Goal: Information Seeking & Learning: Learn about a topic

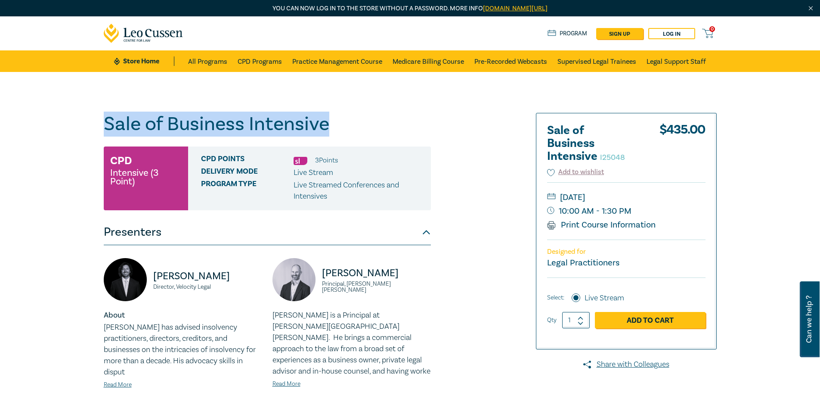
drag, startPoint x: 318, startPoint y: 125, endPoint x: 62, endPoint y: 115, distance: 255.9
click at [62, 119] on div "Sale of Business Intensive I25048 CPD Intensive (3 Point) CPD Points 3 Point s …" at bounding box center [410, 343] width 820 height 543
copy h1 "Sale of Business Intensive"
drag, startPoint x: 639, startPoint y: 199, endPoint x: 561, endPoint y: 200, distance: 77.9
click at [518, 200] on small "[DATE]" at bounding box center [626, 197] width 158 height 14
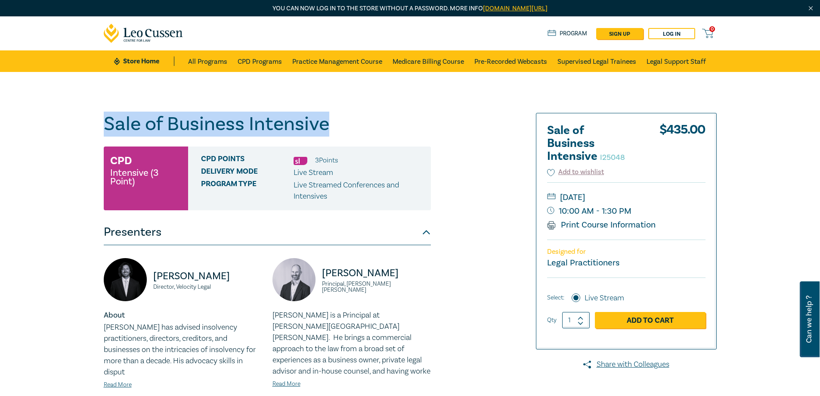
copy small "[DATE]"
click at [518, 203] on small "[DATE]" at bounding box center [626, 197] width 158 height 14
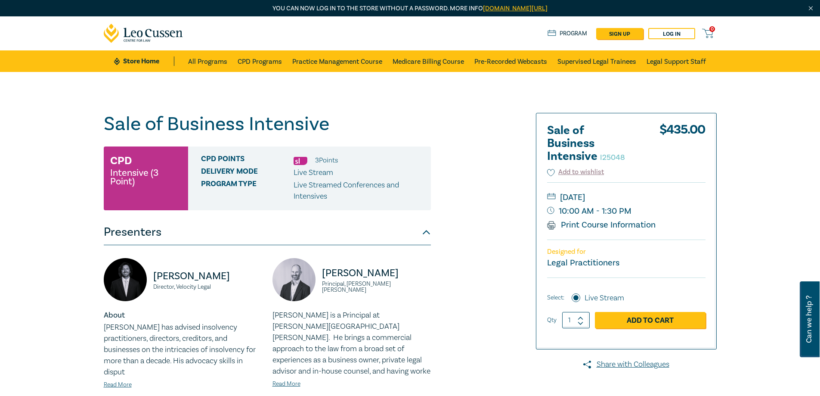
drag, startPoint x: 645, startPoint y: 197, endPoint x: 555, endPoint y: 197, distance: 90.4
click at [518, 197] on small "[DATE]" at bounding box center [626, 197] width 158 height 14
copy small "[DATE]"
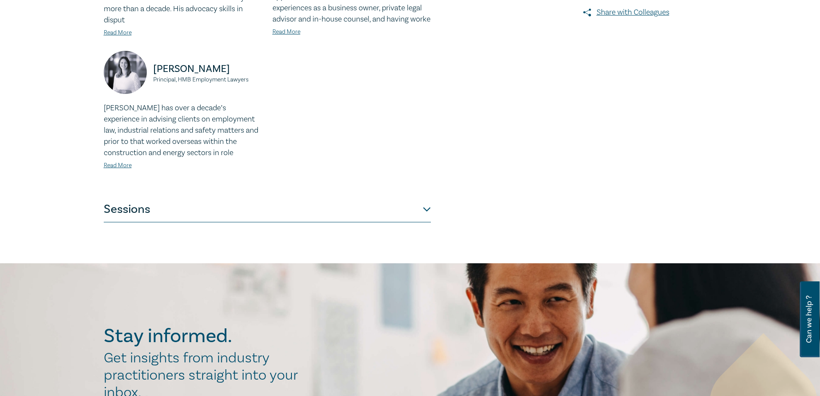
scroll to position [349, 0]
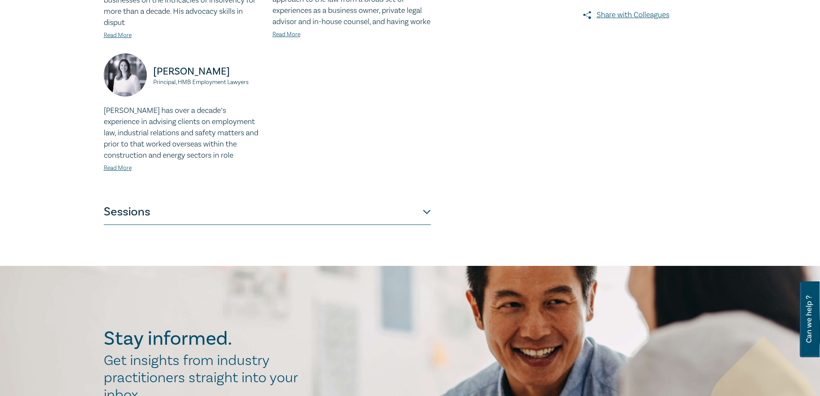
click at [143, 203] on button "Sessions" at bounding box center [267, 212] width 327 height 26
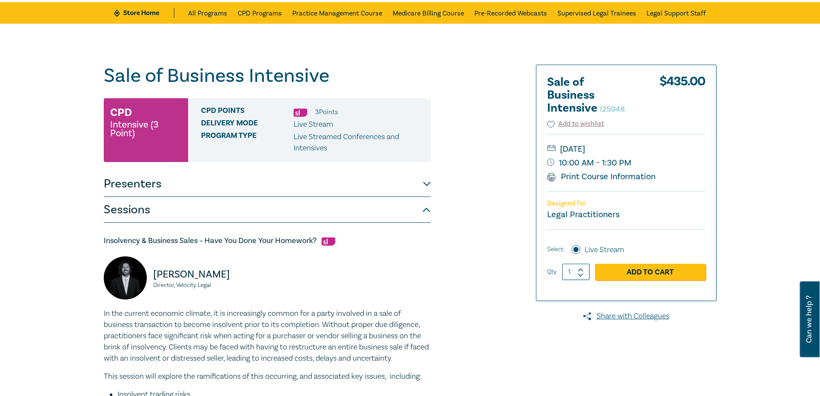
scroll to position [48, 0]
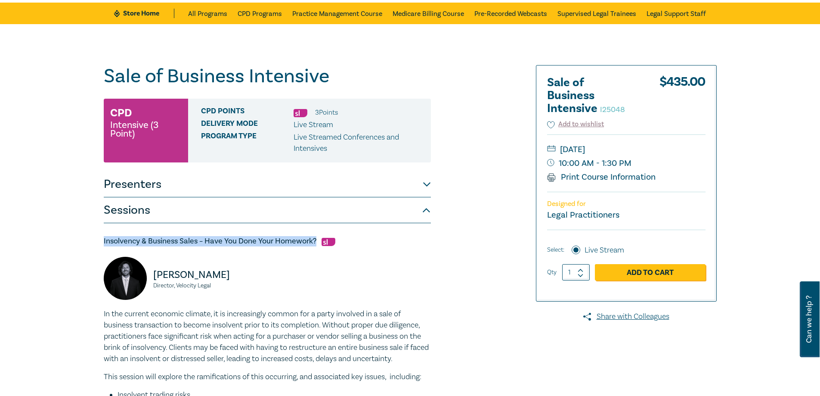
drag, startPoint x: 316, startPoint y: 239, endPoint x: 86, endPoint y: 233, distance: 230.5
copy h5 "Insolvency & Business Sales – Have You Done Your Homework?"
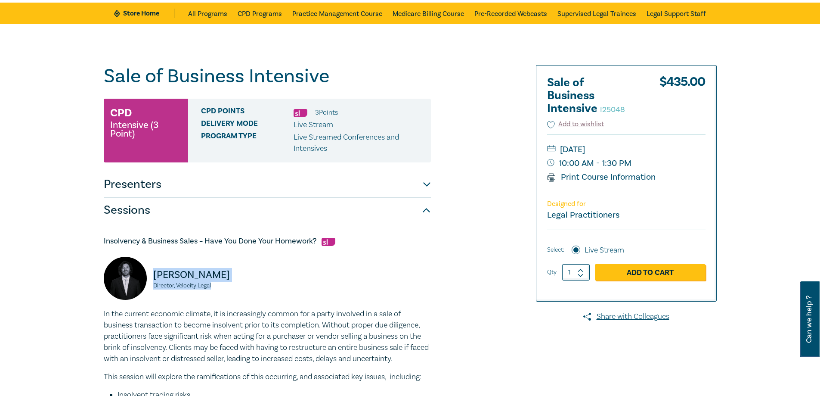
drag, startPoint x: 213, startPoint y: 286, endPoint x: 151, endPoint y: 275, distance: 63.5
click at [151, 275] on div "[PERSON_NAME] Director, Velocity Legal" at bounding box center [183, 283] width 158 height 52
copy div "[PERSON_NAME] Director, Velocity Legal"
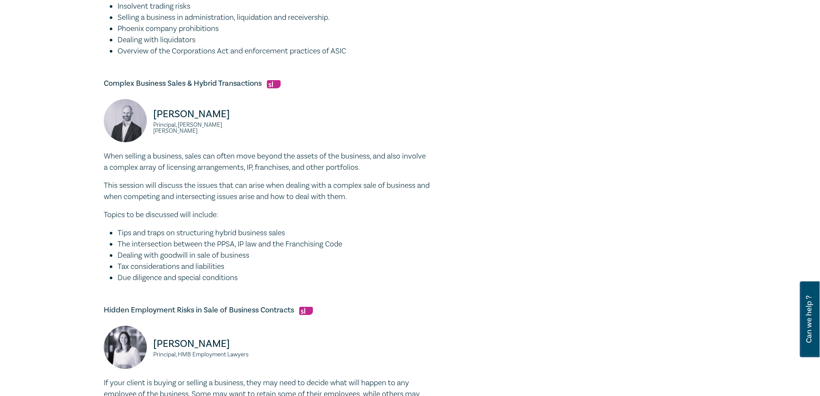
scroll to position [436, 0]
drag, startPoint x: 263, startPoint y: 83, endPoint x: 97, endPoint y: 79, distance: 165.8
click at [97, 79] on div "Sale of Business Intensive I25048 CPD Intensive (3 Point) CPD Points 3 Point s …" at bounding box center [410, 120] width 820 height 968
copy h5 "Complex Business Sales & Hybrid Transactions"
drag, startPoint x: 234, startPoint y: 129, endPoint x: 154, endPoint y: 122, distance: 80.0
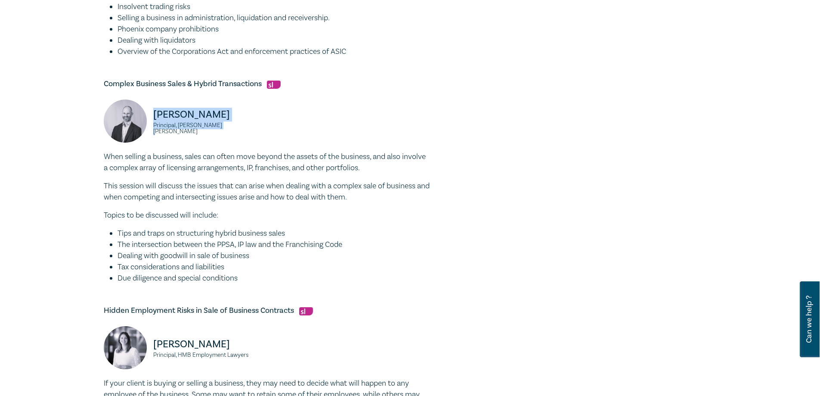
click at [154, 122] on div "[PERSON_NAME] Principal, [PERSON_NAME] [PERSON_NAME]" at bounding box center [183, 125] width 158 height 52
copy div "[PERSON_NAME] Principal, [PERSON_NAME] [PERSON_NAME]"
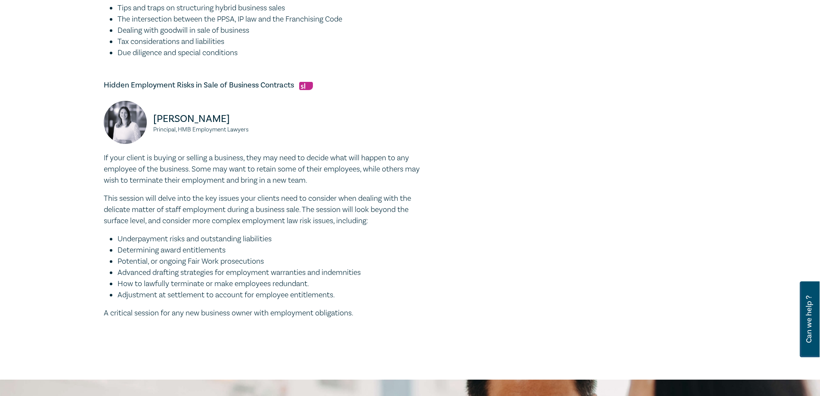
scroll to position [660, 0]
drag, startPoint x: 294, startPoint y: 86, endPoint x: 60, endPoint y: 85, distance: 233.8
copy h5 "Hidden Employment Risks in Sale of Business Contracts"
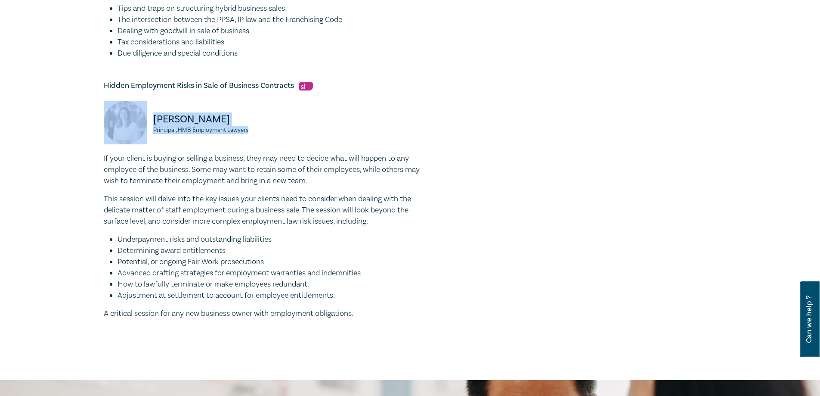
drag, startPoint x: 261, startPoint y: 132, endPoint x: 145, endPoint y: 122, distance: 116.7
click at [145, 122] on div "[PERSON_NAME] Principal, HMB Employment Lawyers" at bounding box center [183, 127] width 158 height 52
copy div "[PERSON_NAME] Principal, HMB Employment Lawyers"
drag, startPoint x: 28, startPoint y: 71, endPoint x: 46, endPoint y: 69, distance: 17.3
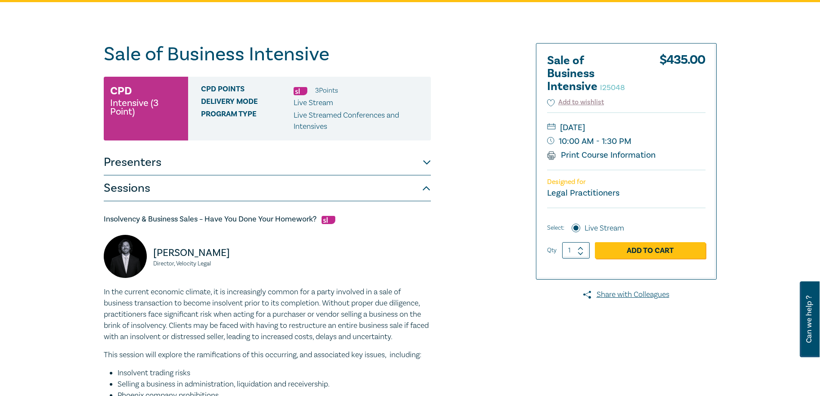
scroll to position [0, 0]
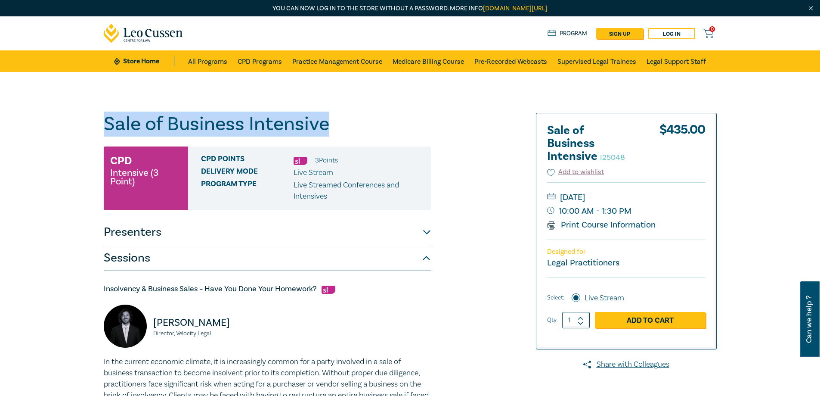
drag, startPoint x: 334, startPoint y: 125, endPoint x: 83, endPoint y: 121, distance: 251.0
copy h1 "Sale of Business Intensive"
click at [238, 134] on h1 "Sale of Business Intensive I25048" at bounding box center [267, 124] width 327 height 22
drag, startPoint x: 330, startPoint y: 129, endPoint x: 40, endPoint y: 126, distance: 290.2
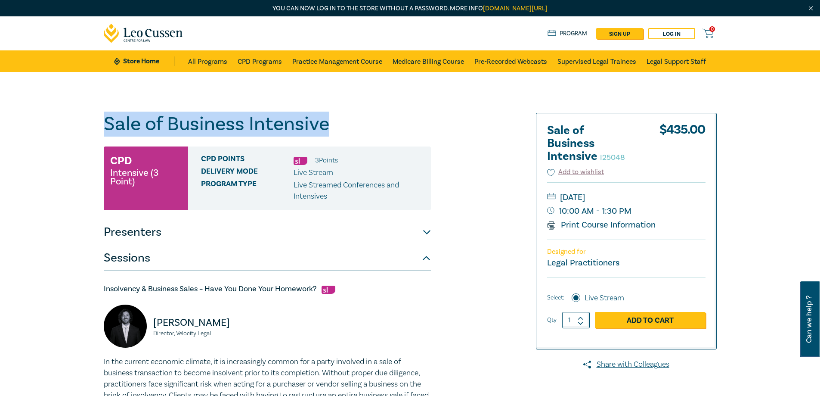
drag, startPoint x: 301, startPoint y: 128, endPoint x: 326, endPoint y: 128, distance: 24.5
click at [301, 128] on h1 "Sale of Business Intensive I25048" at bounding box center [267, 124] width 327 height 22
drag, startPoint x: 335, startPoint y: 127, endPoint x: 107, endPoint y: 121, distance: 227.4
click at [107, 121] on h1 "Sale of Business Intensive I25048" at bounding box center [267, 124] width 327 height 22
